Goal: Browse casually: Explore the website without a specific task or goal

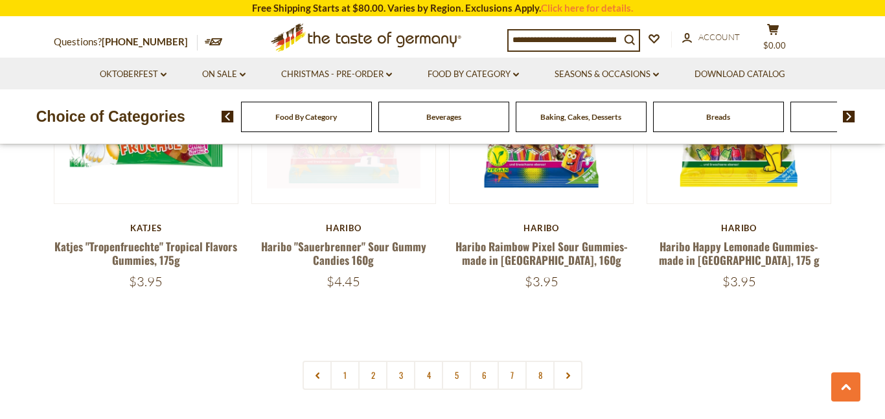
scroll to position [3083, 0]
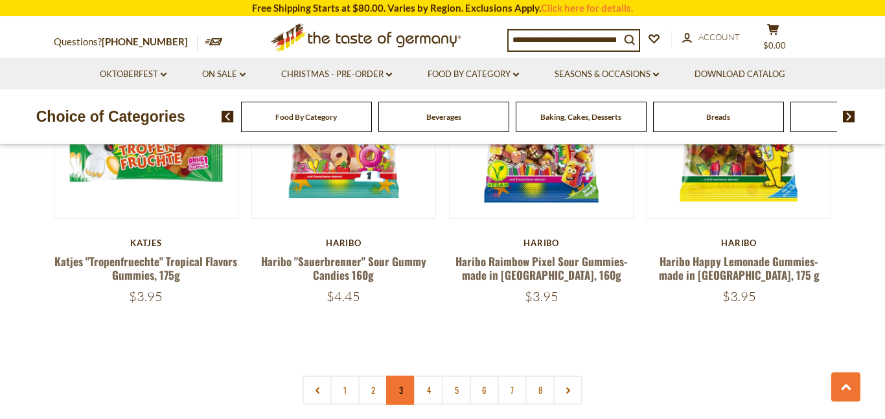
click at [398, 376] on link "3" at bounding box center [400, 390] width 29 height 29
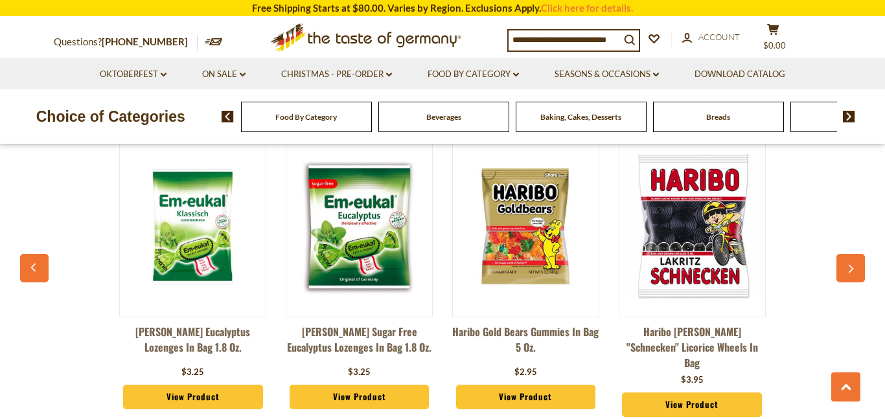
scroll to position [3472, 0]
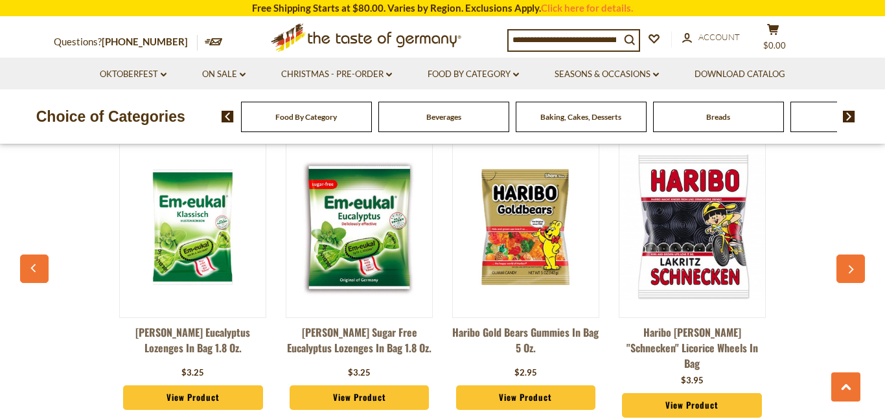
click at [857, 255] on button "button" at bounding box center [850, 269] width 29 height 29
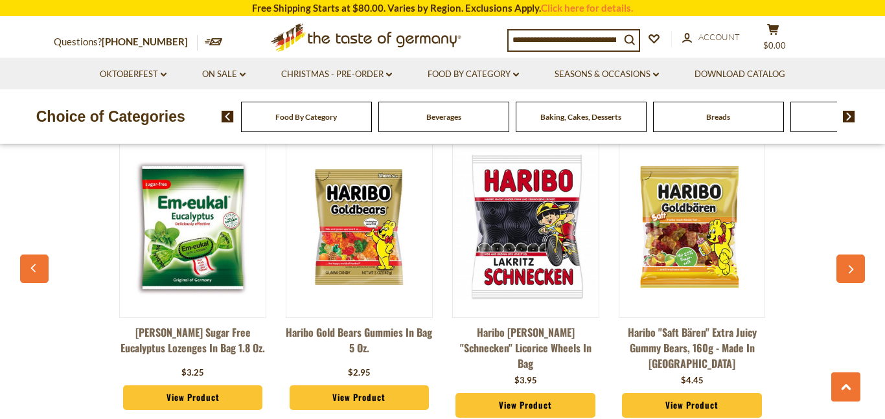
click at [857, 255] on button "button" at bounding box center [850, 269] width 29 height 29
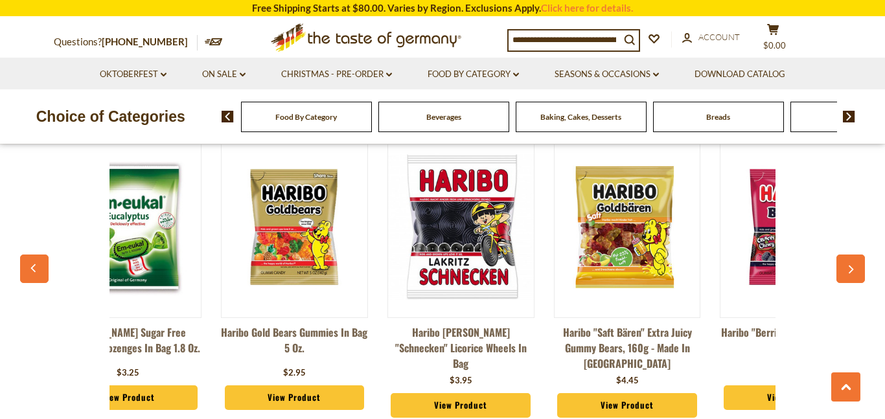
click at [857, 255] on button "button" at bounding box center [850, 269] width 29 height 29
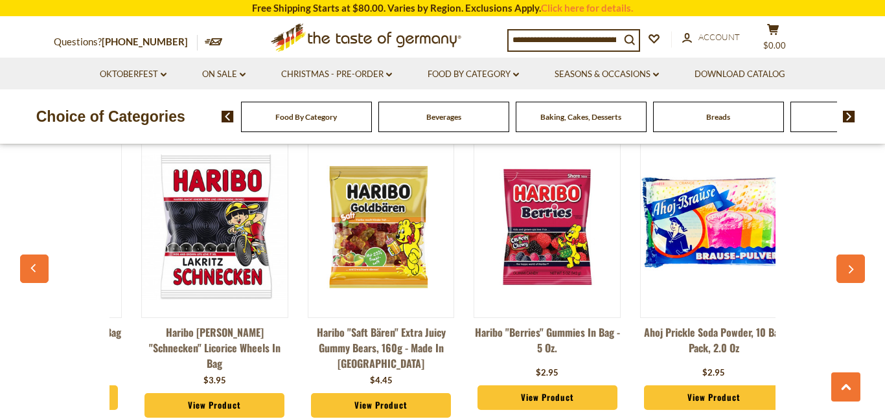
click at [857, 255] on button "button" at bounding box center [850, 269] width 29 height 29
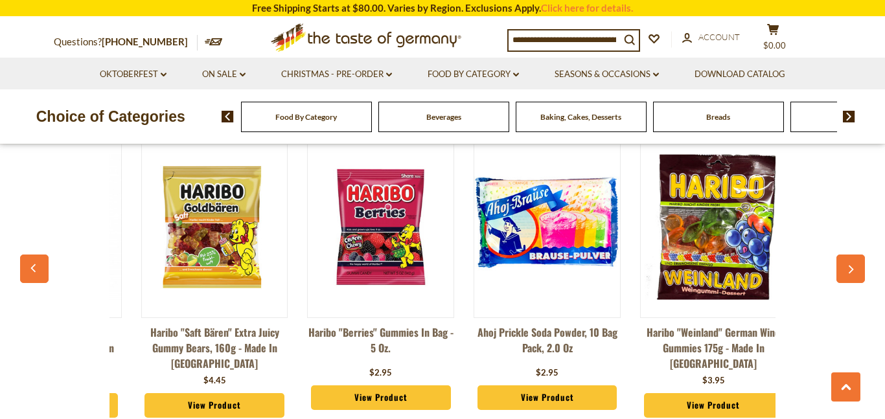
click at [857, 255] on button "button" at bounding box center [850, 269] width 29 height 29
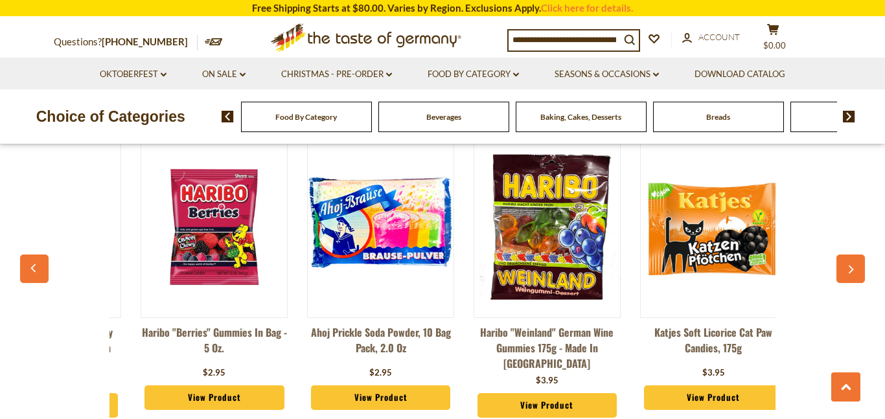
click at [857, 255] on button "button" at bounding box center [850, 269] width 29 height 29
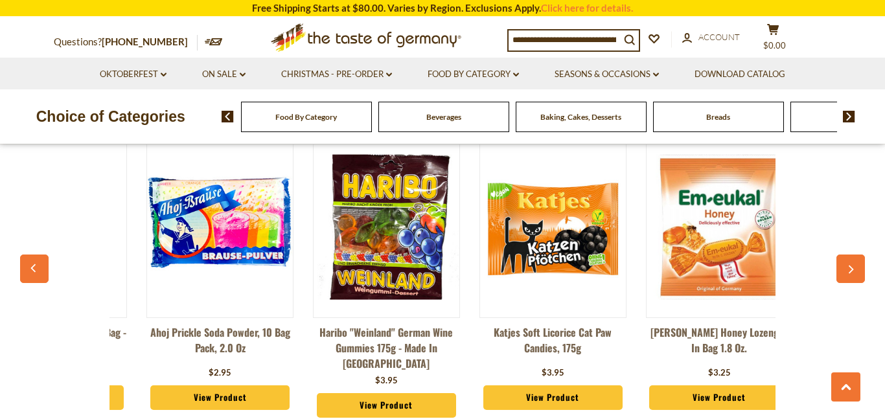
scroll to position [0, 977]
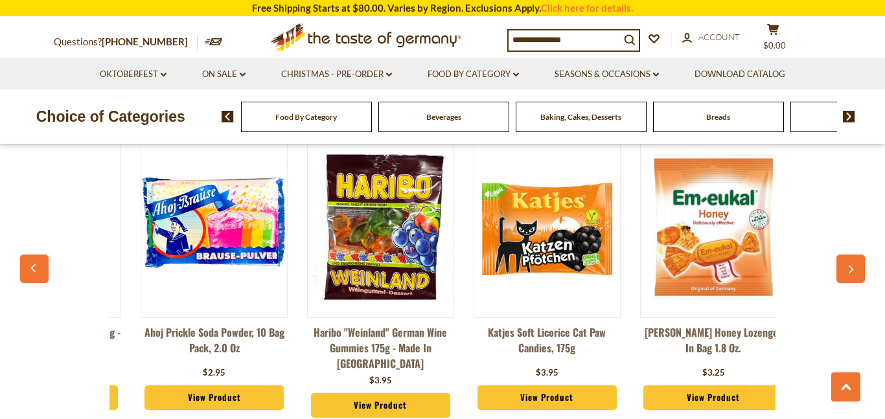
click at [858, 255] on button "button" at bounding box center [850, 269] width 29 height 29
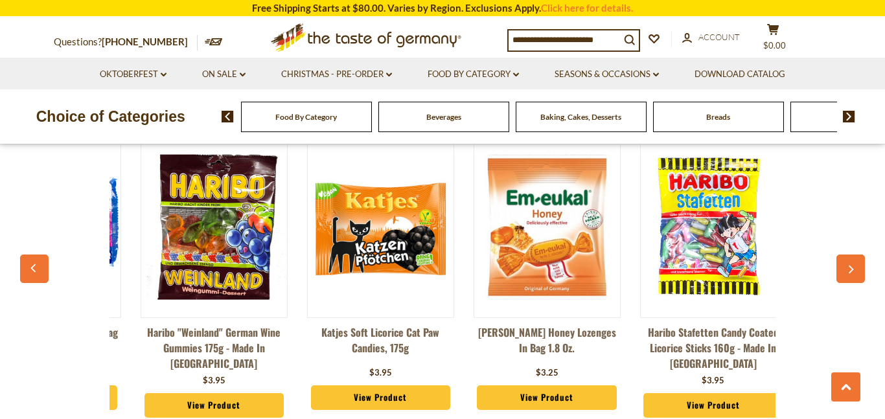
click at [852, 266] on icon "button" at bounding box center [851, 270] width 8 height 9
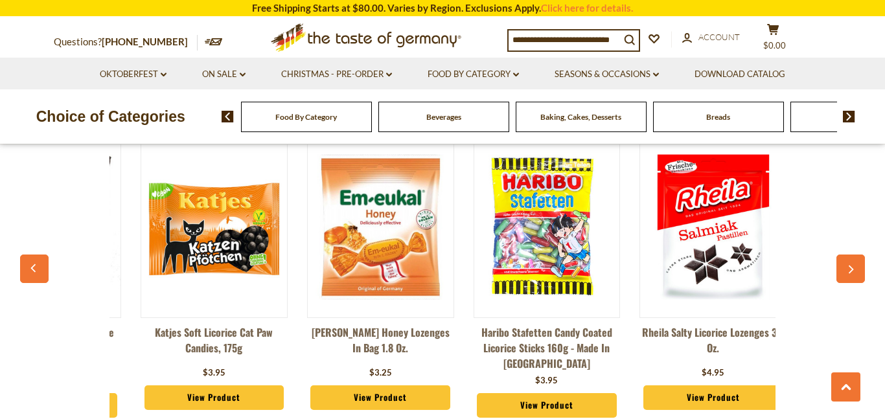
click at [852, 266] on icon "button" at bounding box center [851, 270] width 8 height 9
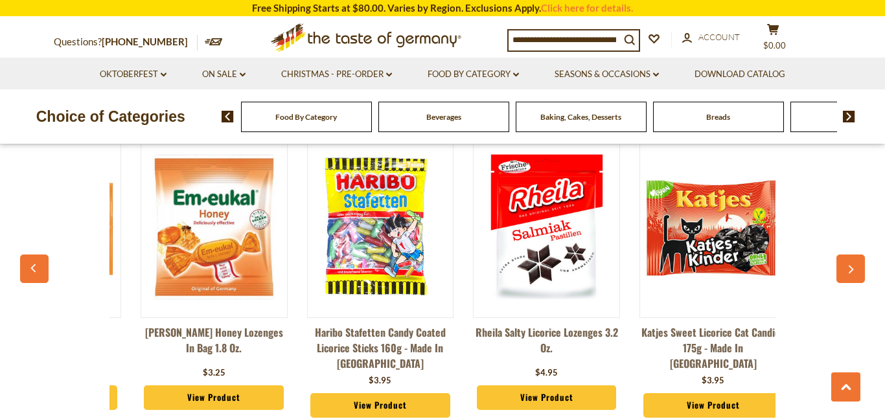
click at [852, 266] on icon "button" at bounding box center [851, 270] width 8 height 9
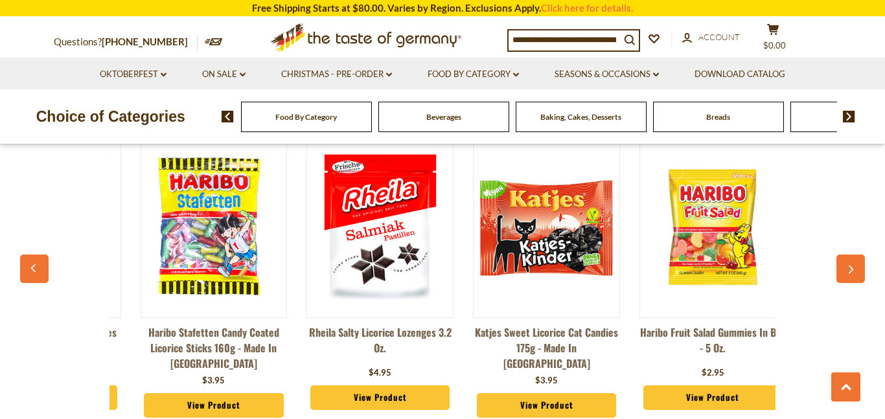
click at [852, 266] on icon "button" at bounding box center [851, 270] width 8 height 9
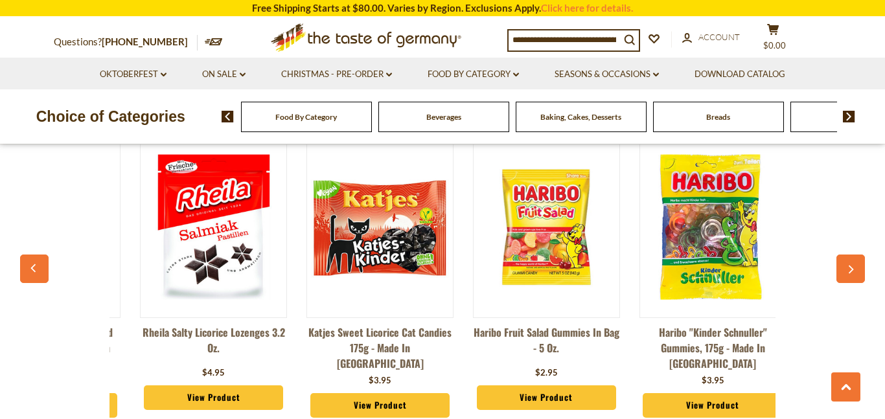
click at [852, 266] on icon "button" at bounding box center [851, 270] width 8 height 9
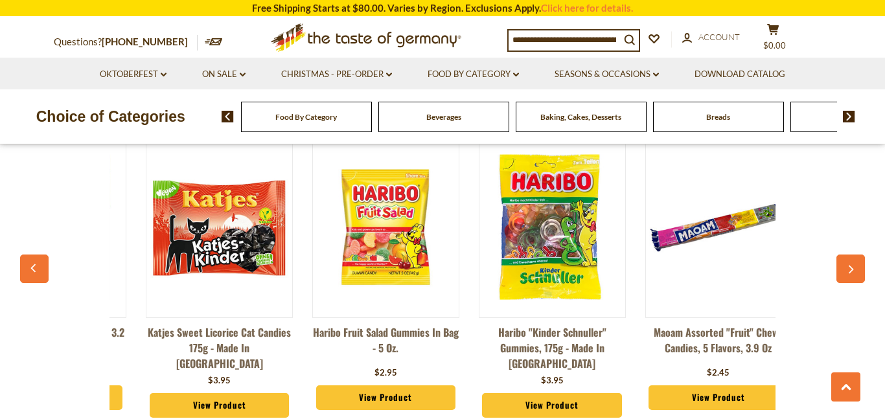
click at [852, 266] on icon "button" at bounding box center [851, 270] width 8 height 9
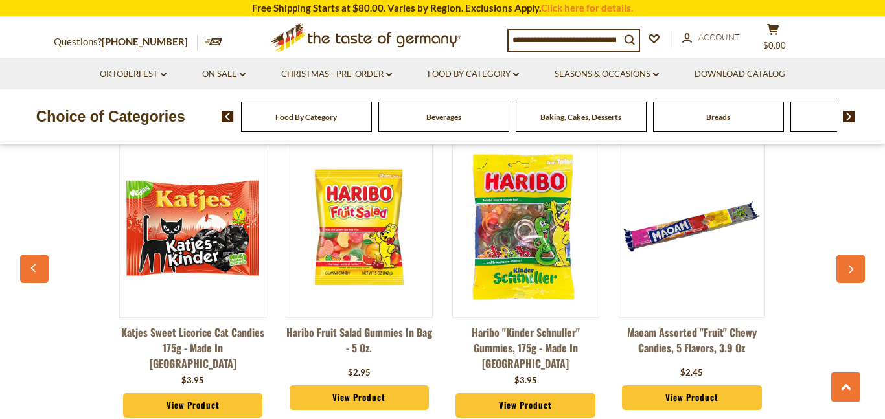
click at [852, 266] on icon "button" at bounding box center [851, 270] width 8 height 9
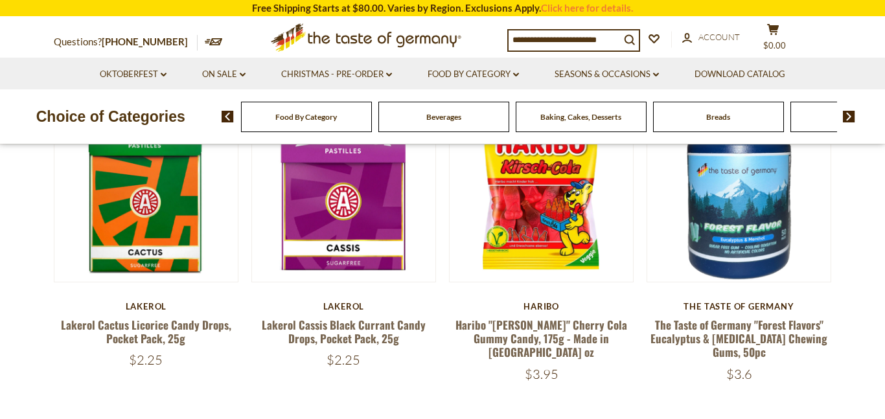
click at [610, 219] on img at bounding box center [541, 189] width 183 height 183
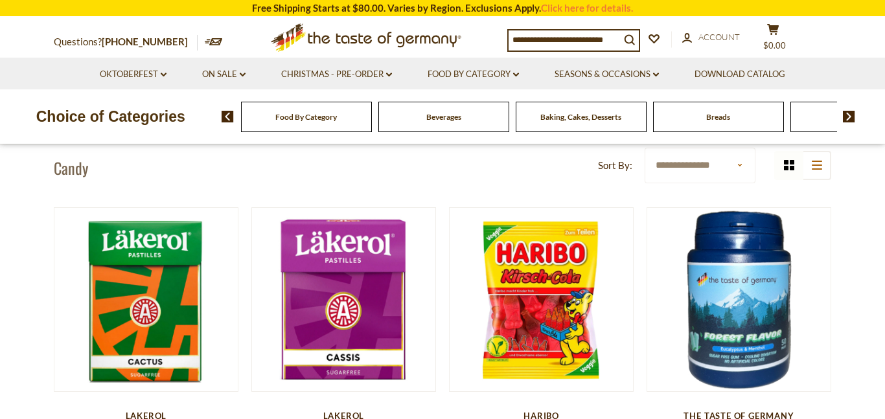
scroll to position [0, 0]
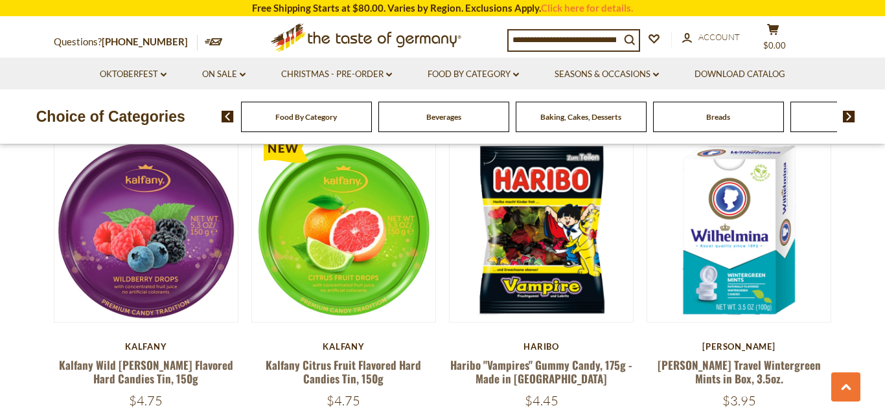
scroll to position [1349, 0]
